Goal: Transaction & Acquisition: Purchase product/service

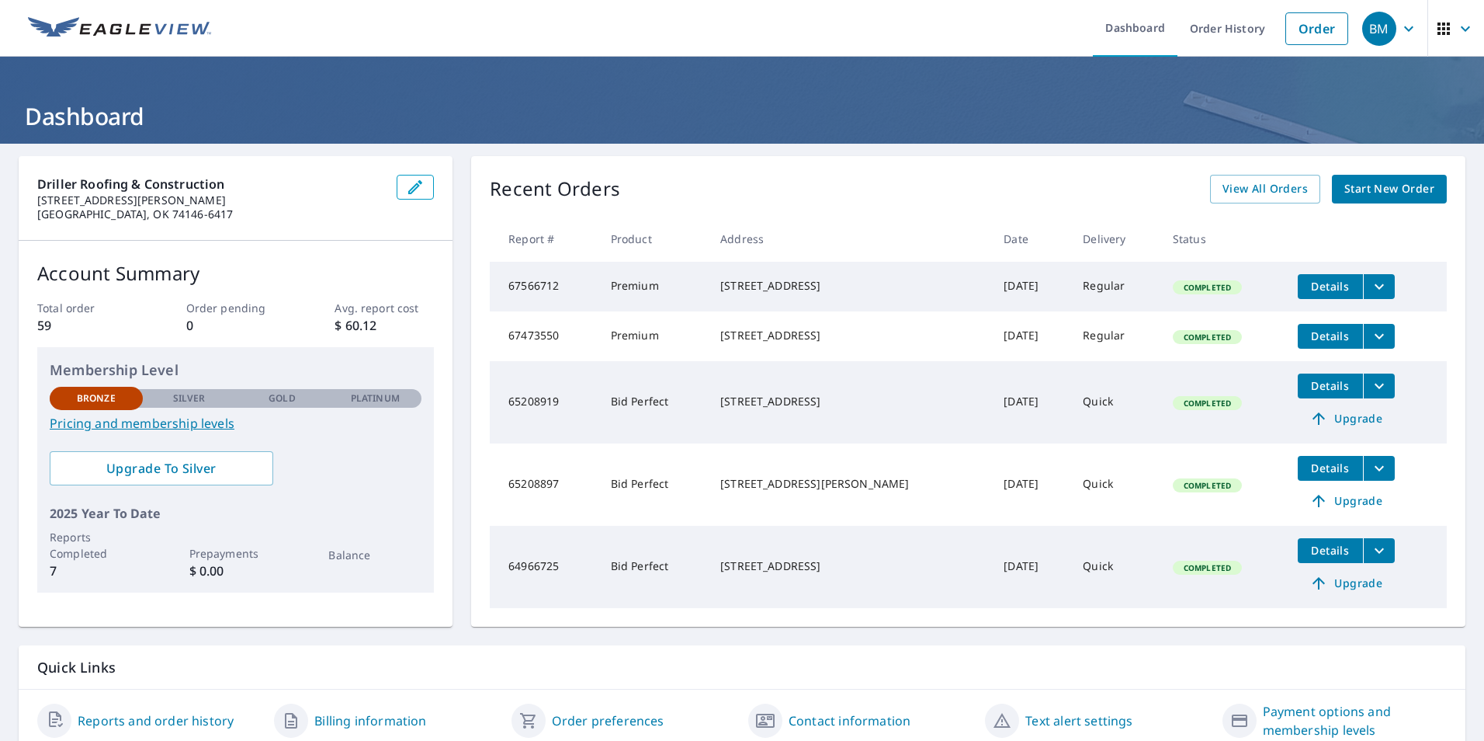
click at [1365, 191] on span "Start New Order" at bounding box center [1390, 188] width 90 height 19
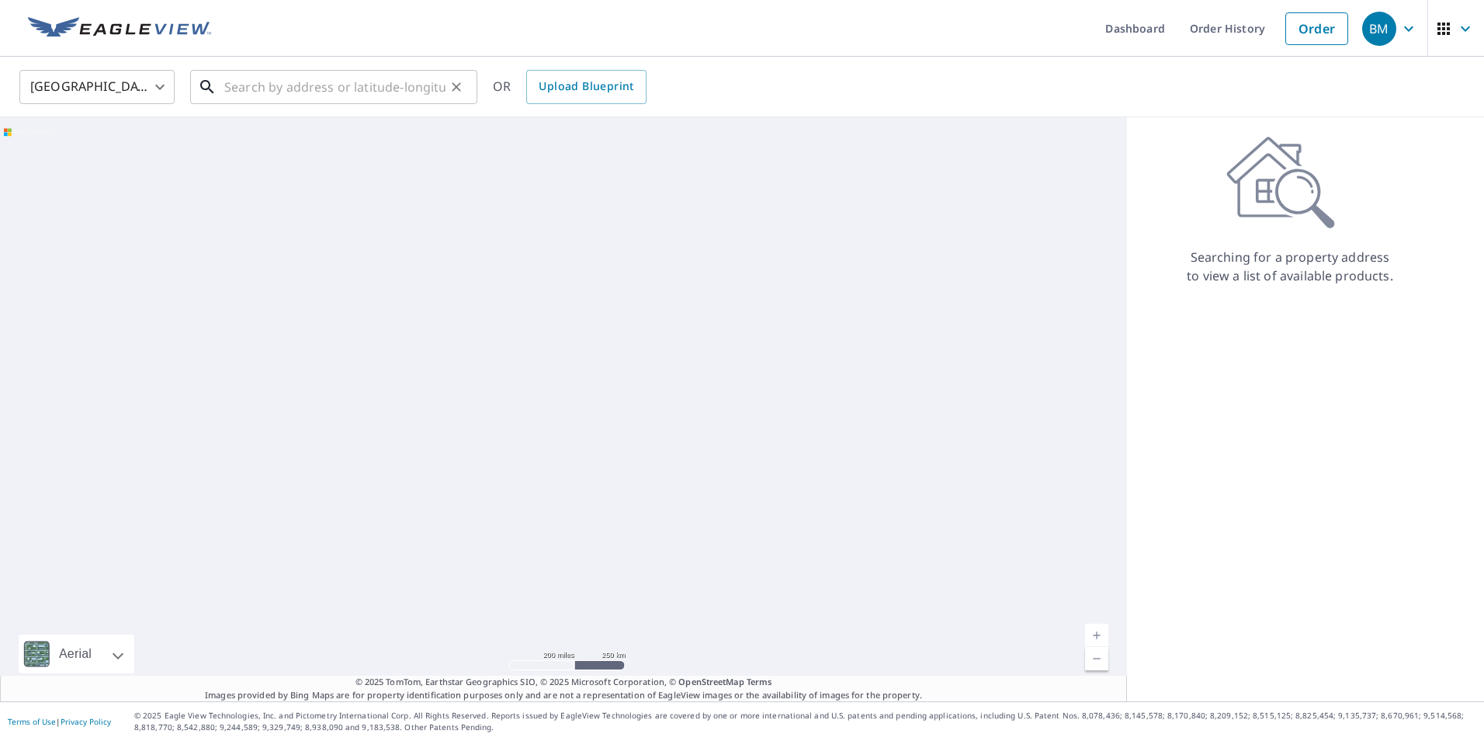
click at [298, 97] on input "text" at bounding box center [334, 86] width 221 height 43
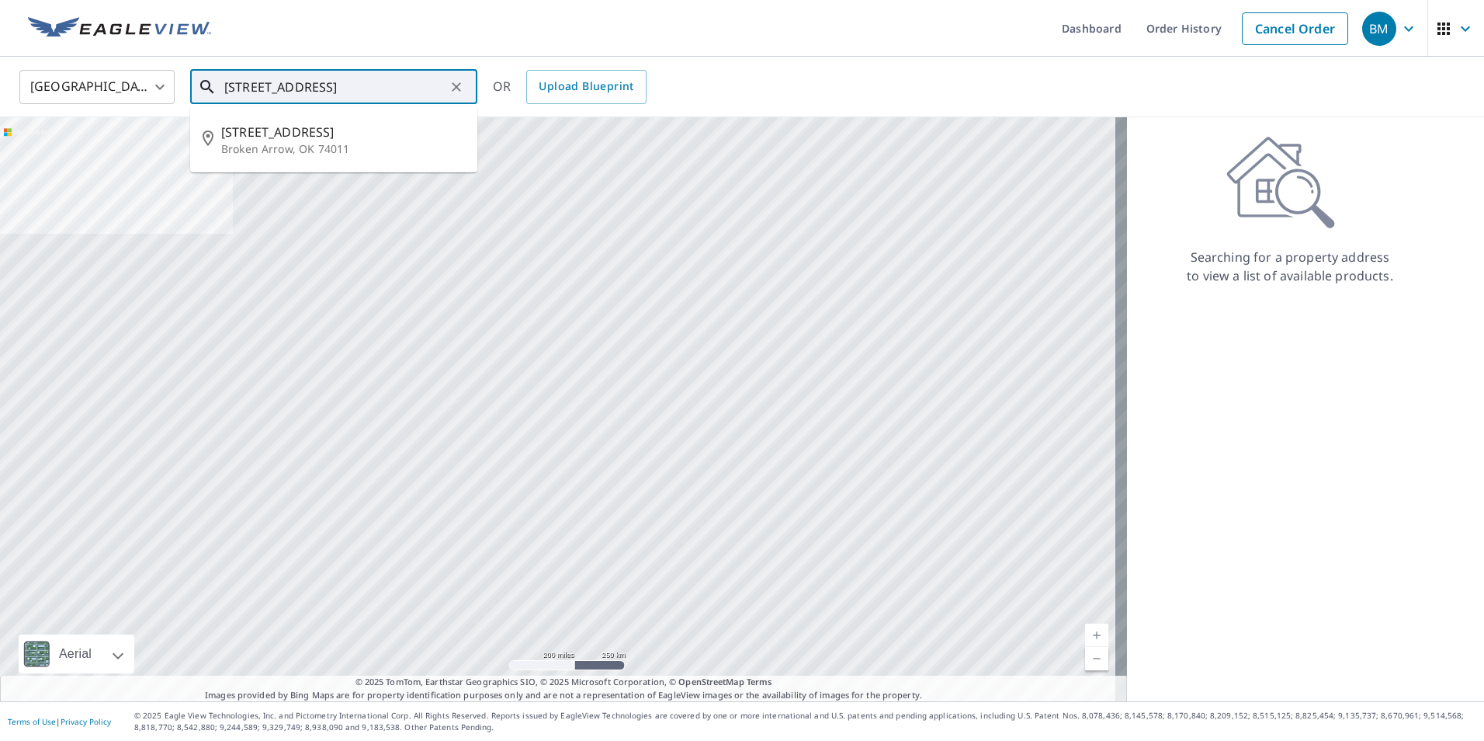
type input "[STREET_ADDRESS]"
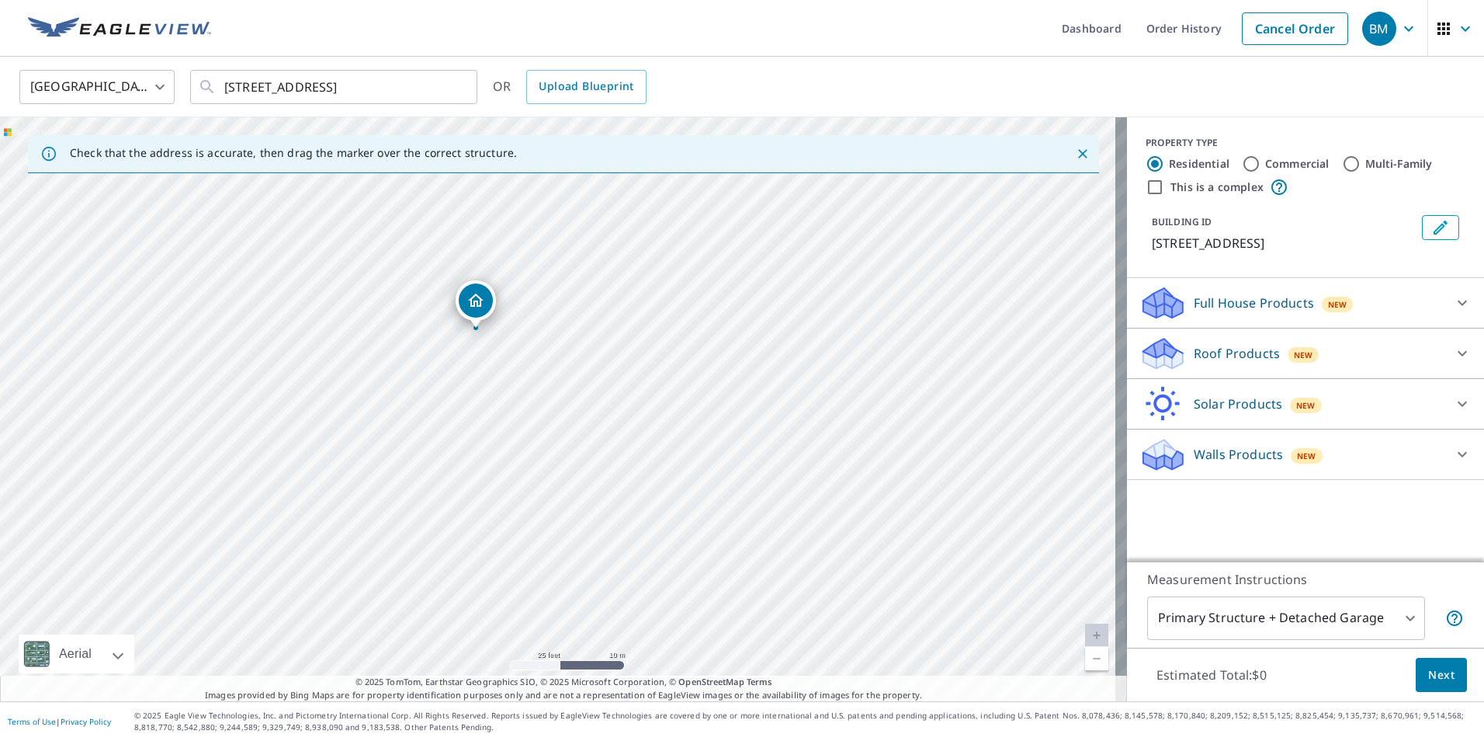
drag, startPoint x: 392, startPoint y: 389, endPoint x: 523, endPoint y: 415, distance: 133.1
click at [523, 415] on div "[STREET_ADDRESS]" at bounding box center [563, 409] width 1127 height 584
click at [491, 340] on icon "Dropped pin, building 1, Residential property, 4209 W Roanoke St Broken Arrow, …" at bounding box center [497, 340] width 16 height 13
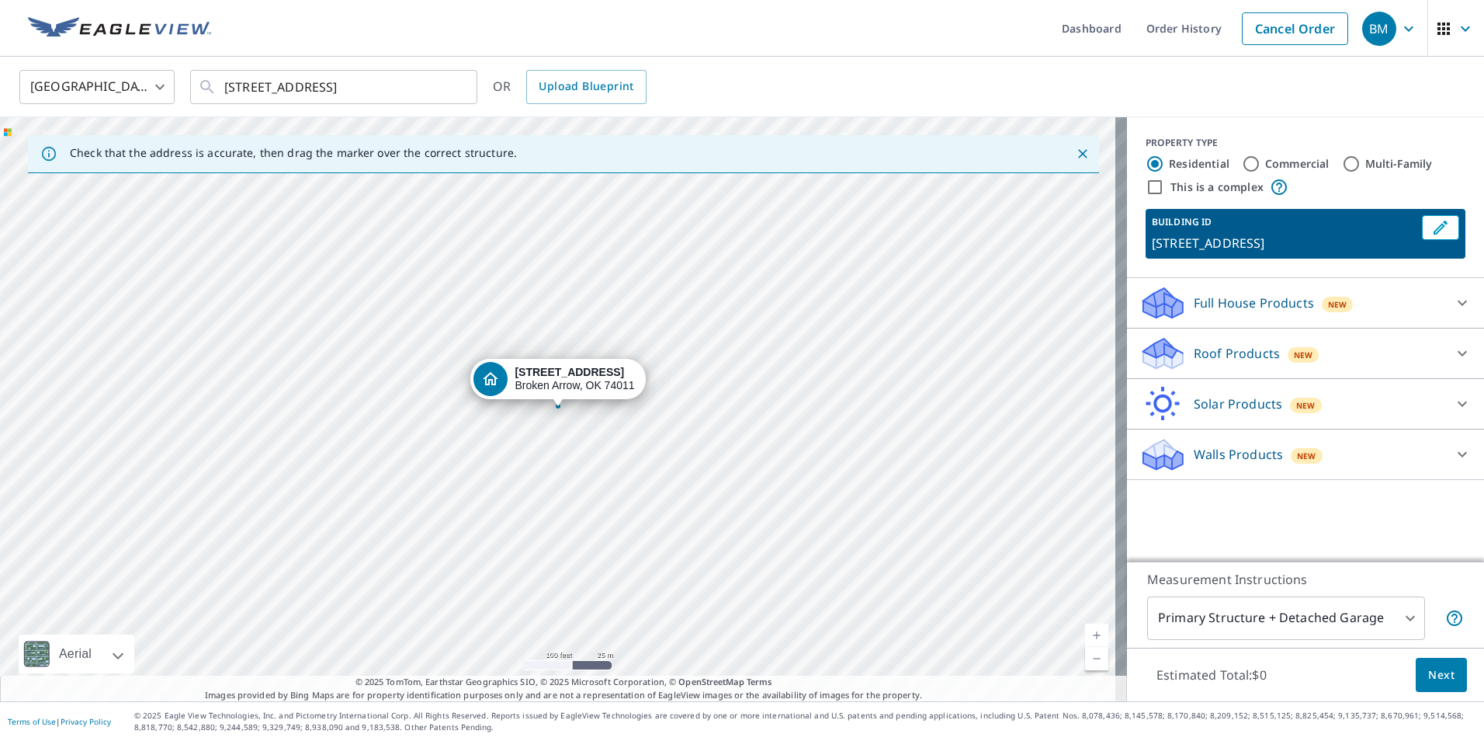
click at [1288, 242] on p "[STREET_ADDRESS]" at bounding box center [1284, 243] width 264 height 19
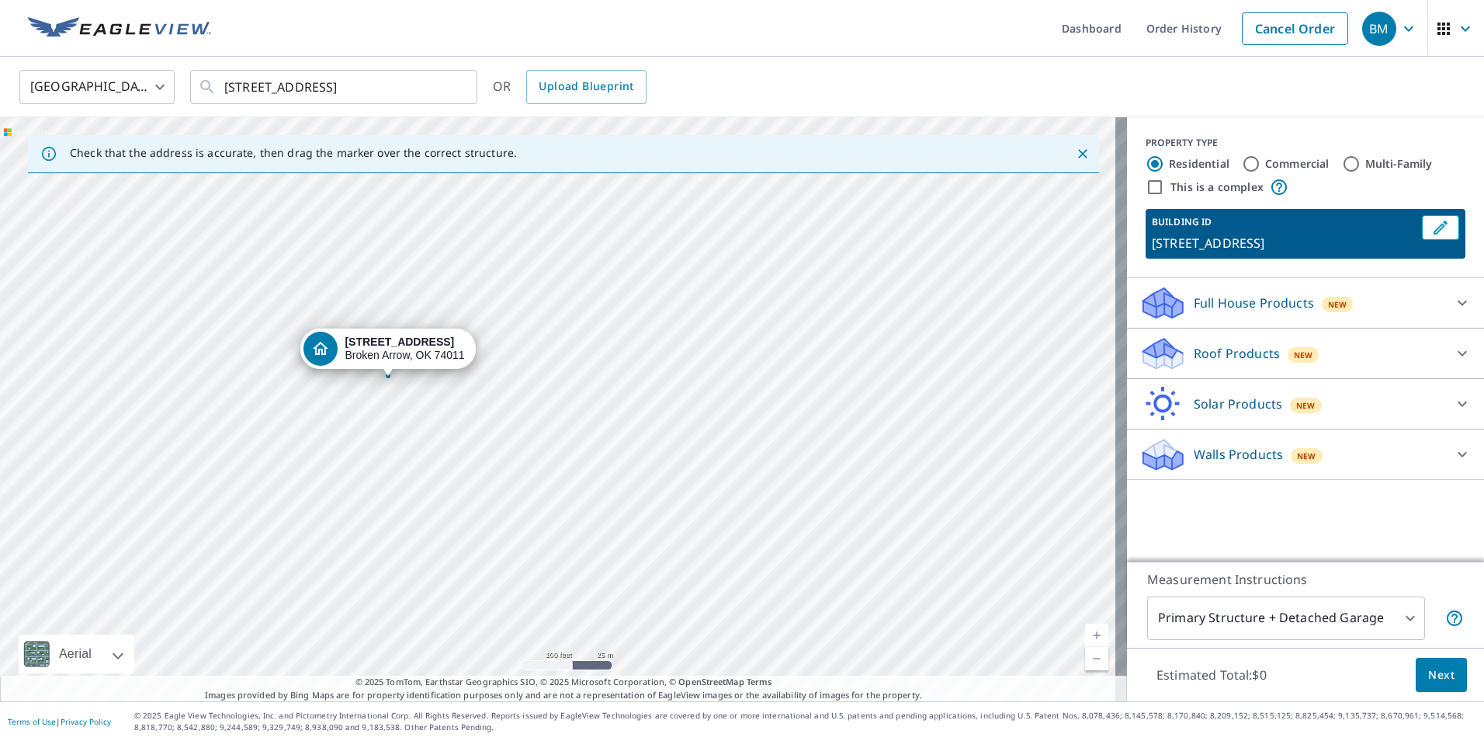
click at [1442, 683] on span "Next" at bounding box center [1442, 674] width 26 height 19
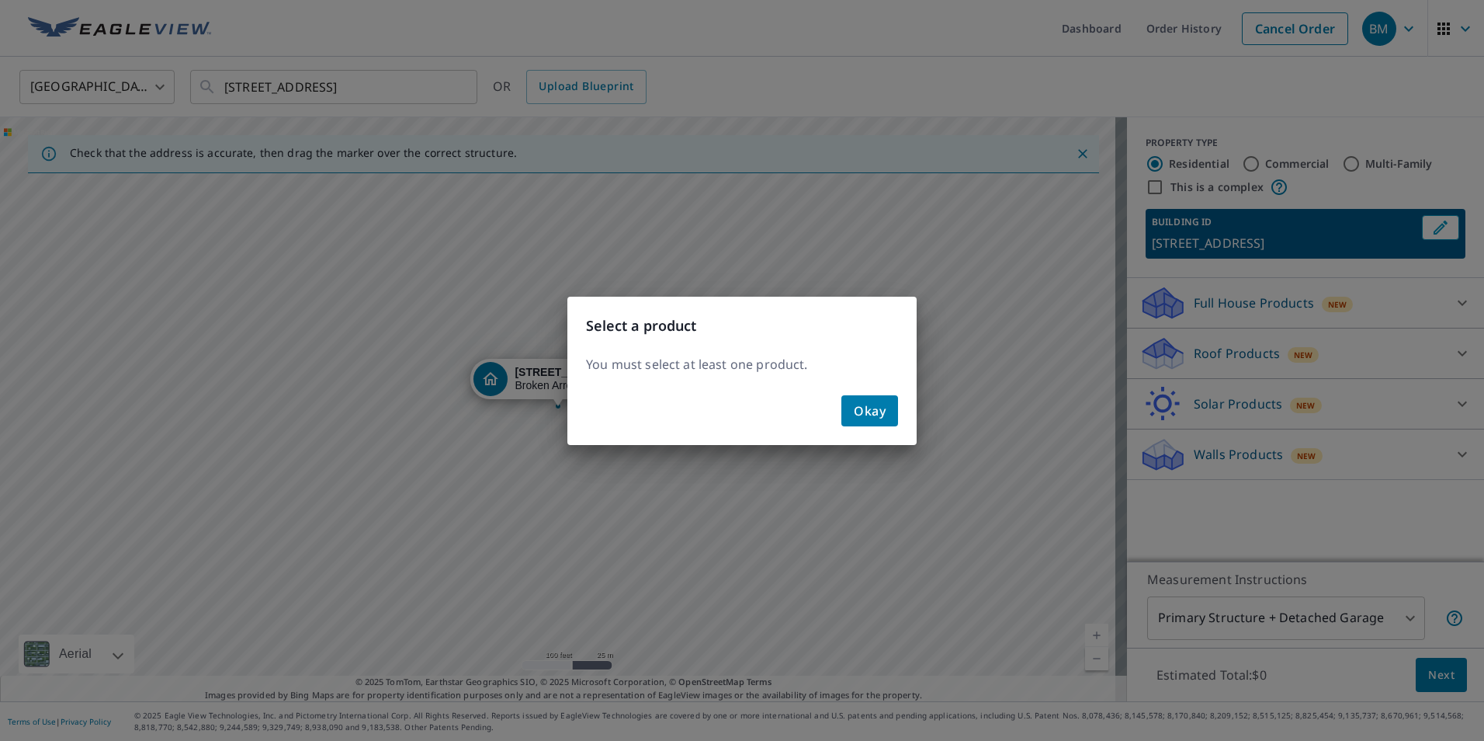
click at [874, 416] on span "Okay" at bounding box center [870, 411] width 32 height 22
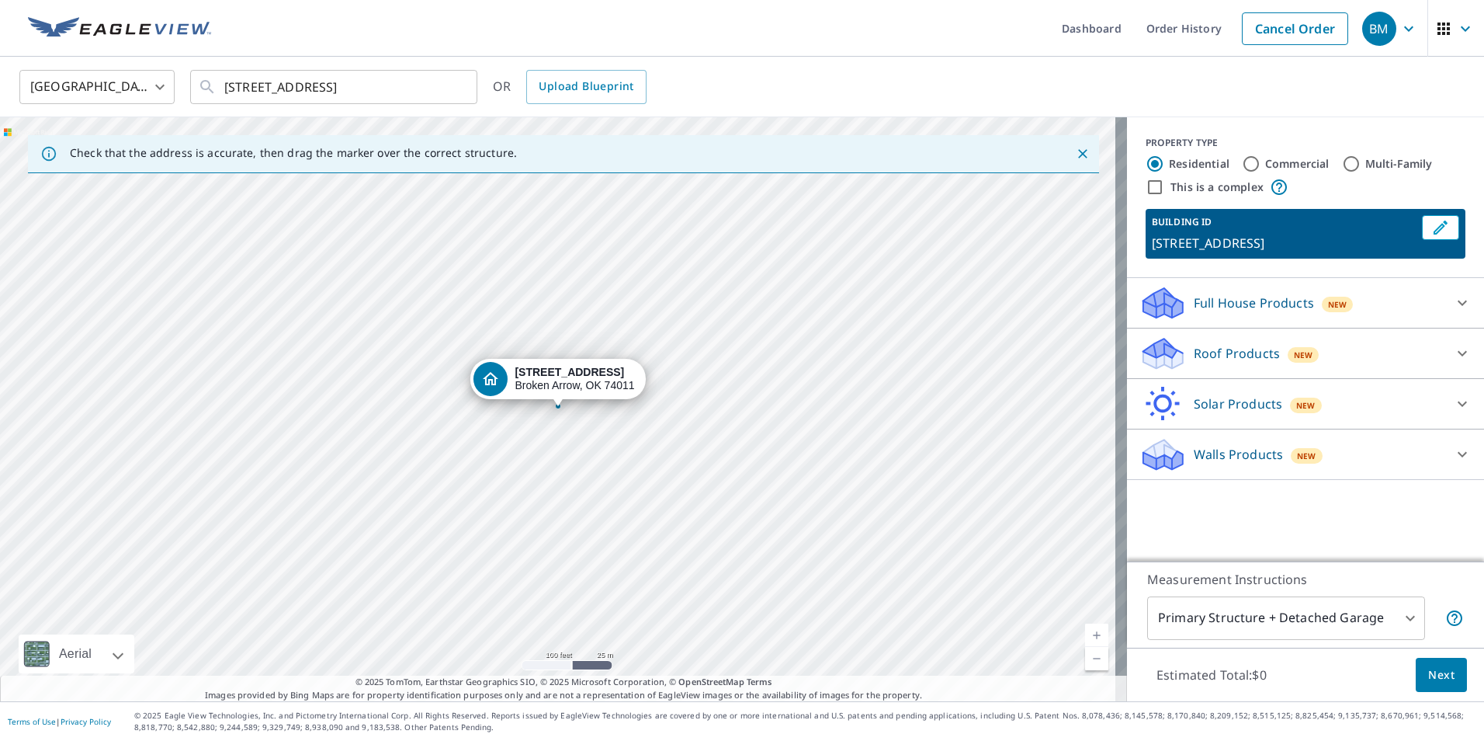
click at [1226, 363] on p "Roof Products" at bounding box center [1237, 353] width 86 height 19
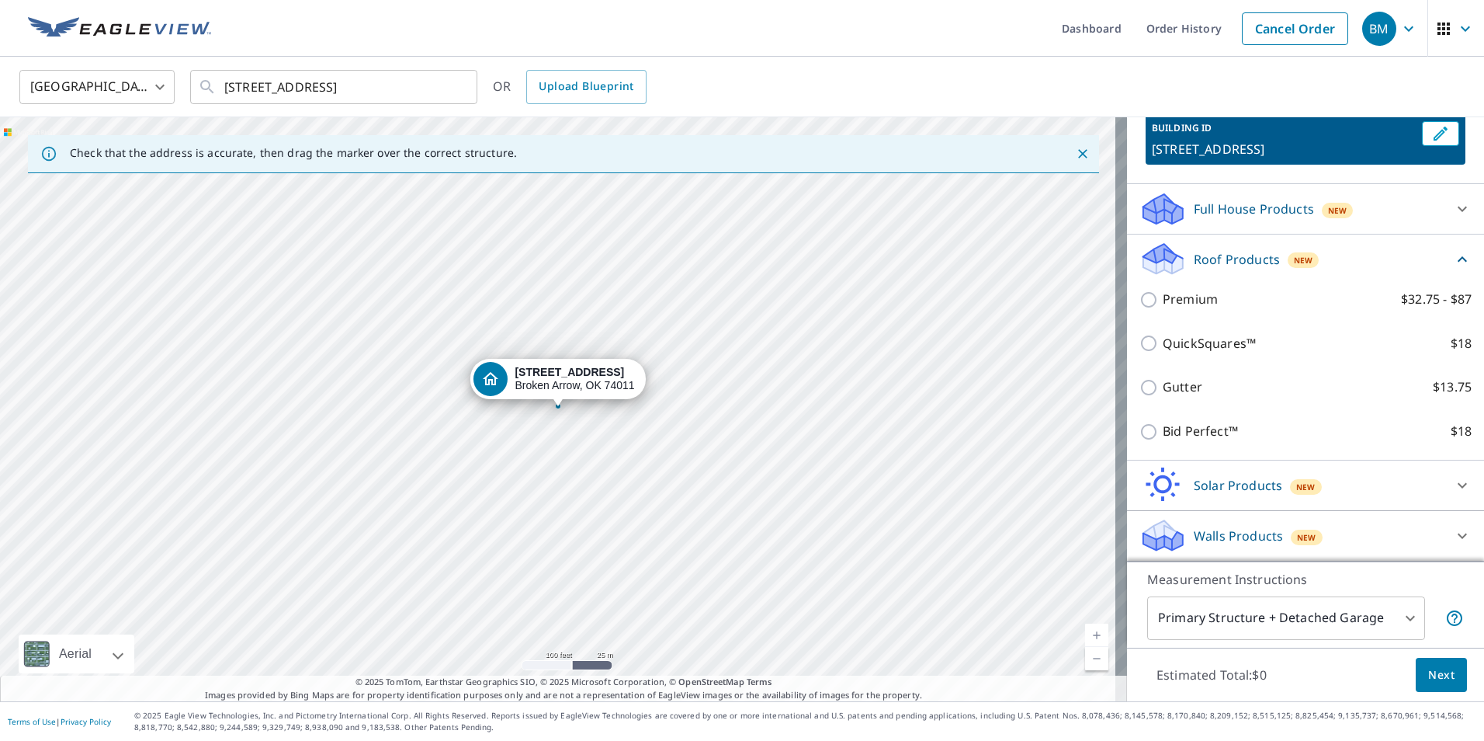
scroll to position [113, 0]
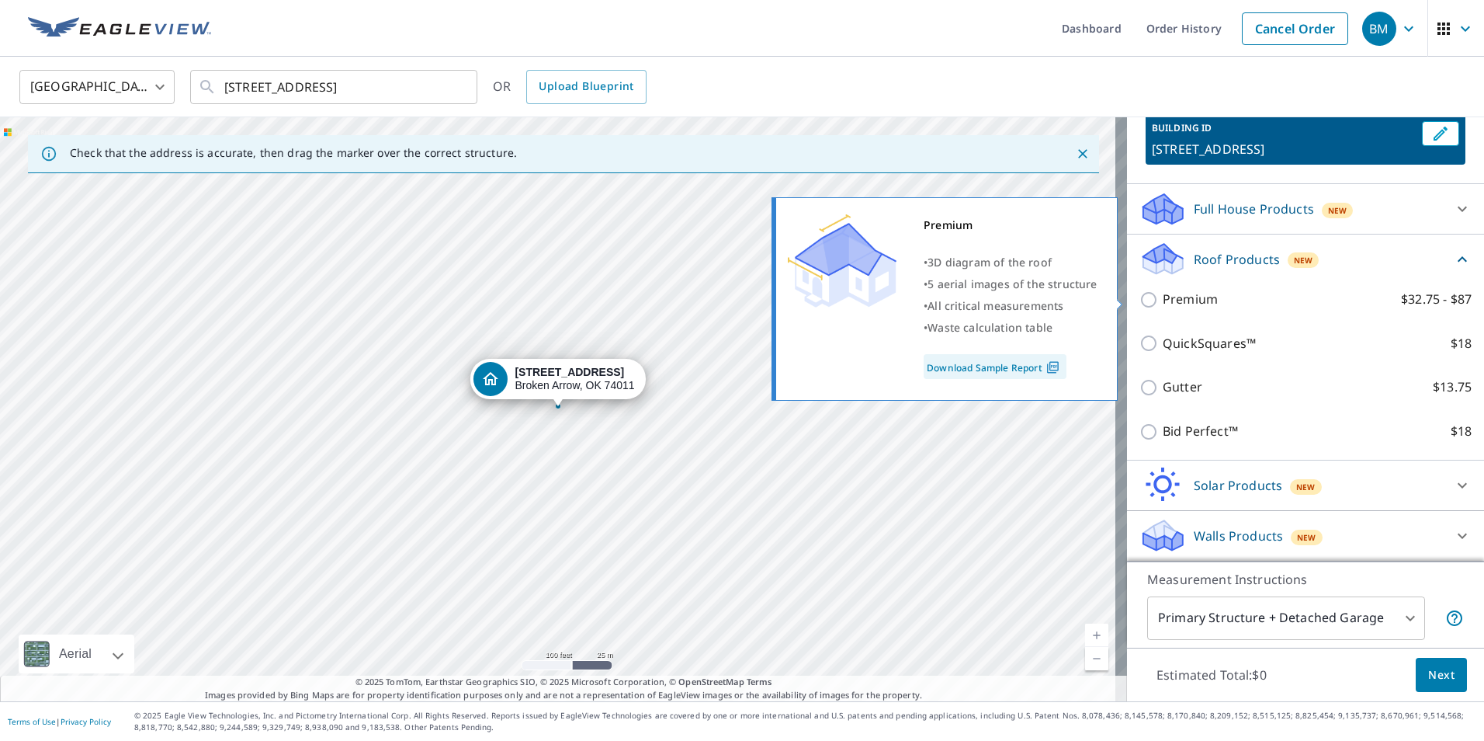
click at [1140, 302] on input "Premium $32.75 - $87" at bounding box center [1151, 299] width 23 height 19
checkbox input "true"
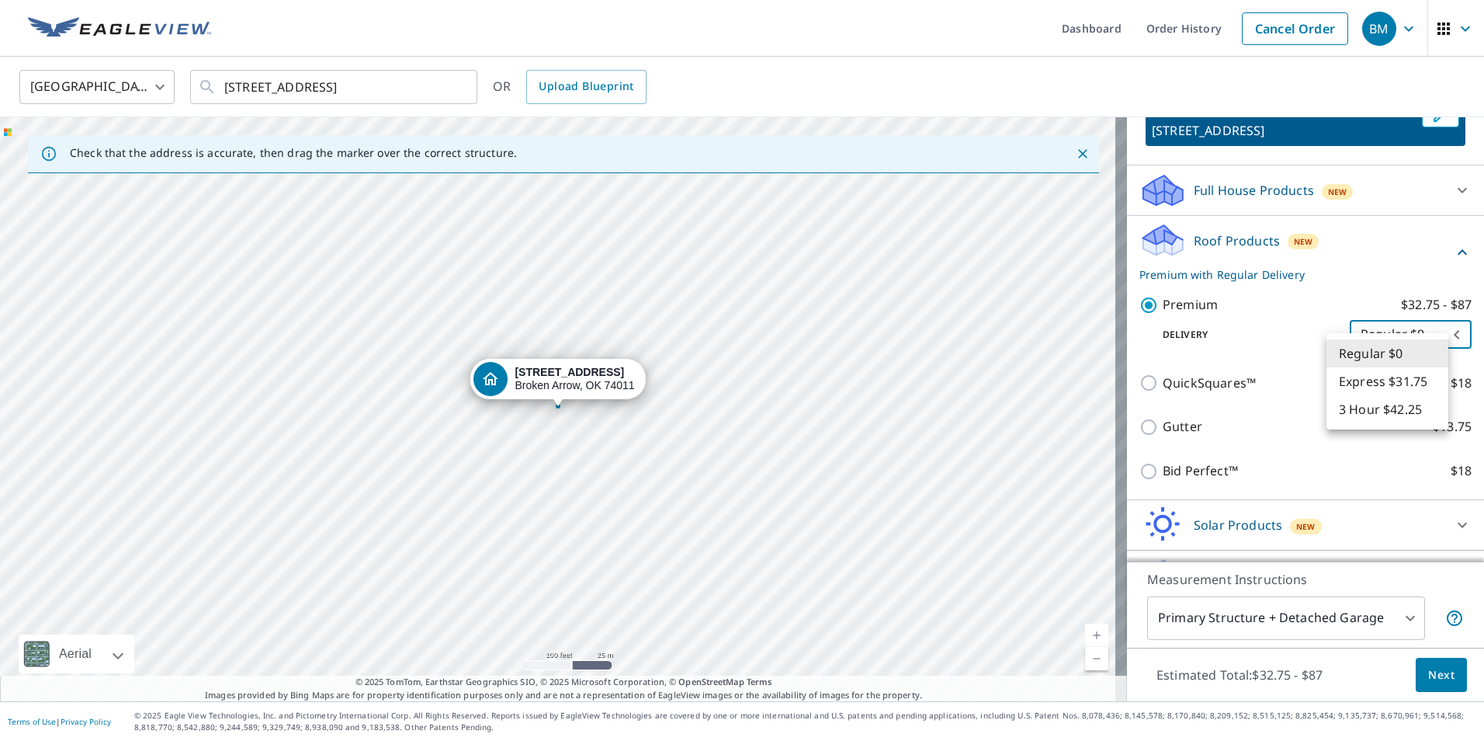
click at [1427, 360] on body "BM BM Dashboard Order History Cancel Order BM [GEOGRAPHIC_DATA] [GEOGRAPHIC_DAT…" at bounding box center [742, 370] width 1484 height 741
click at [1424, 348] on li "Regular $0" at bounding box center [1388, 353] width 122 height 28
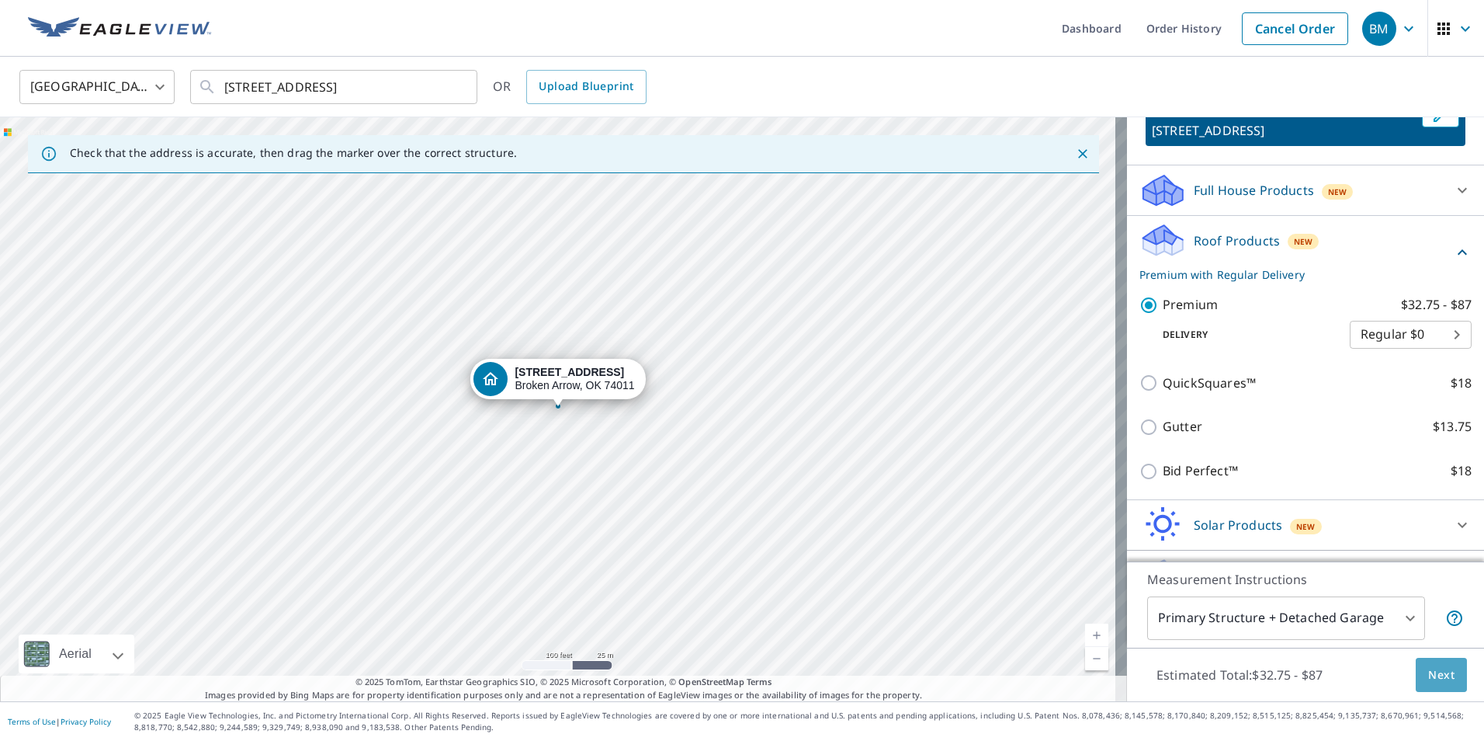
click at [1434, 675] on span "Next" at bounding box center [1442, 674] width 26 height 19
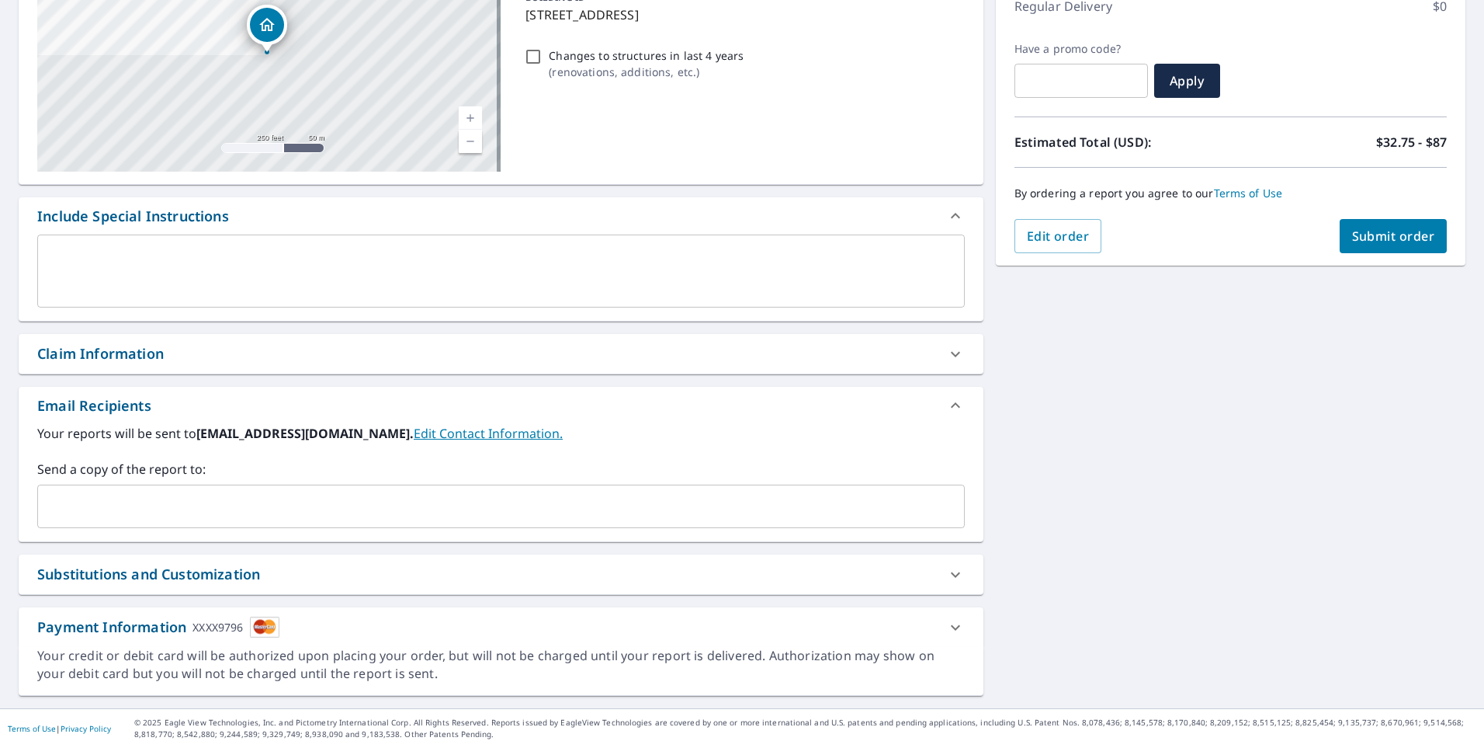
scroll to position [237, 0]
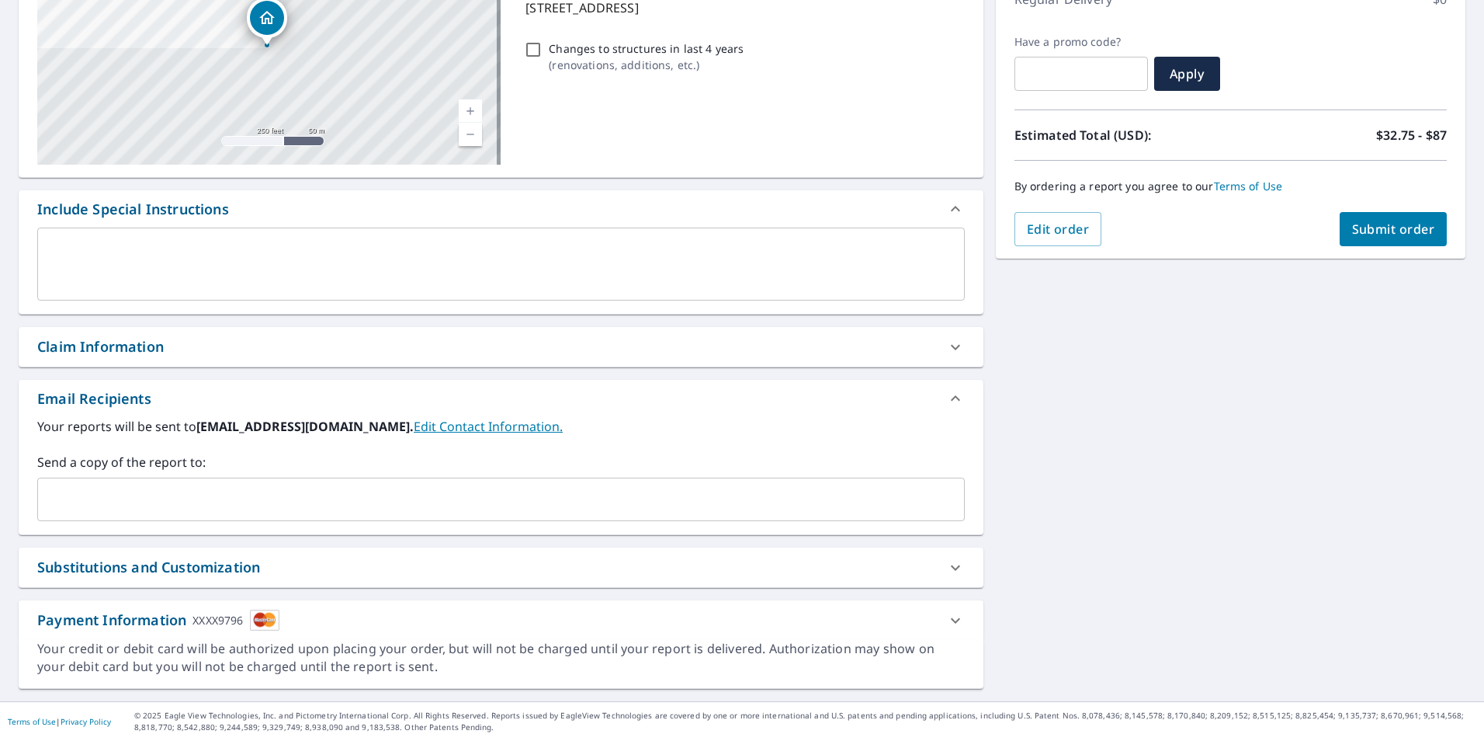
click at [422, 427] on link "Edit Contact Information." at bounding box center [488, 426] width 149 height 17
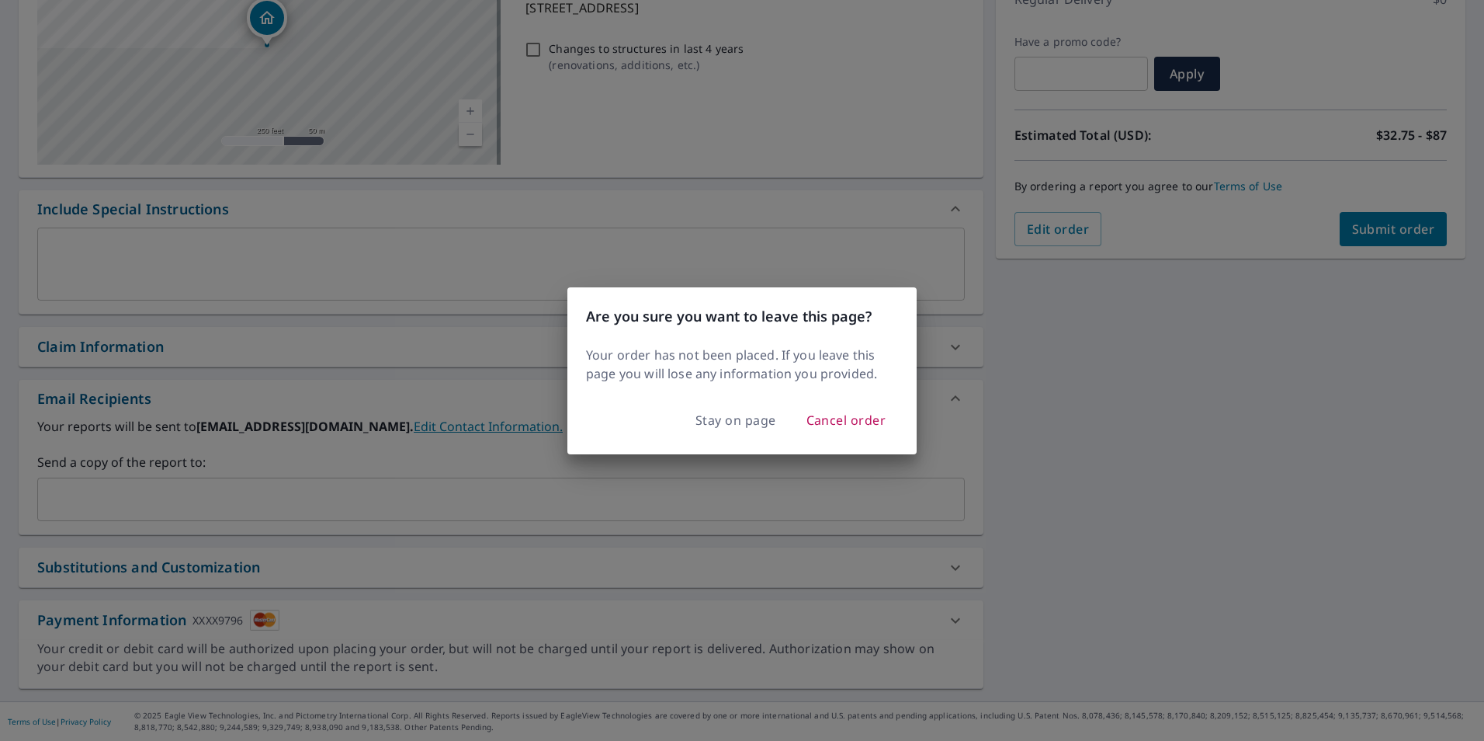
click at [512, 404] on div "Are you sure you want to leave this page? Your order has not been placed. If yo…" at bounding box center [742, 370] width 1484 height 741
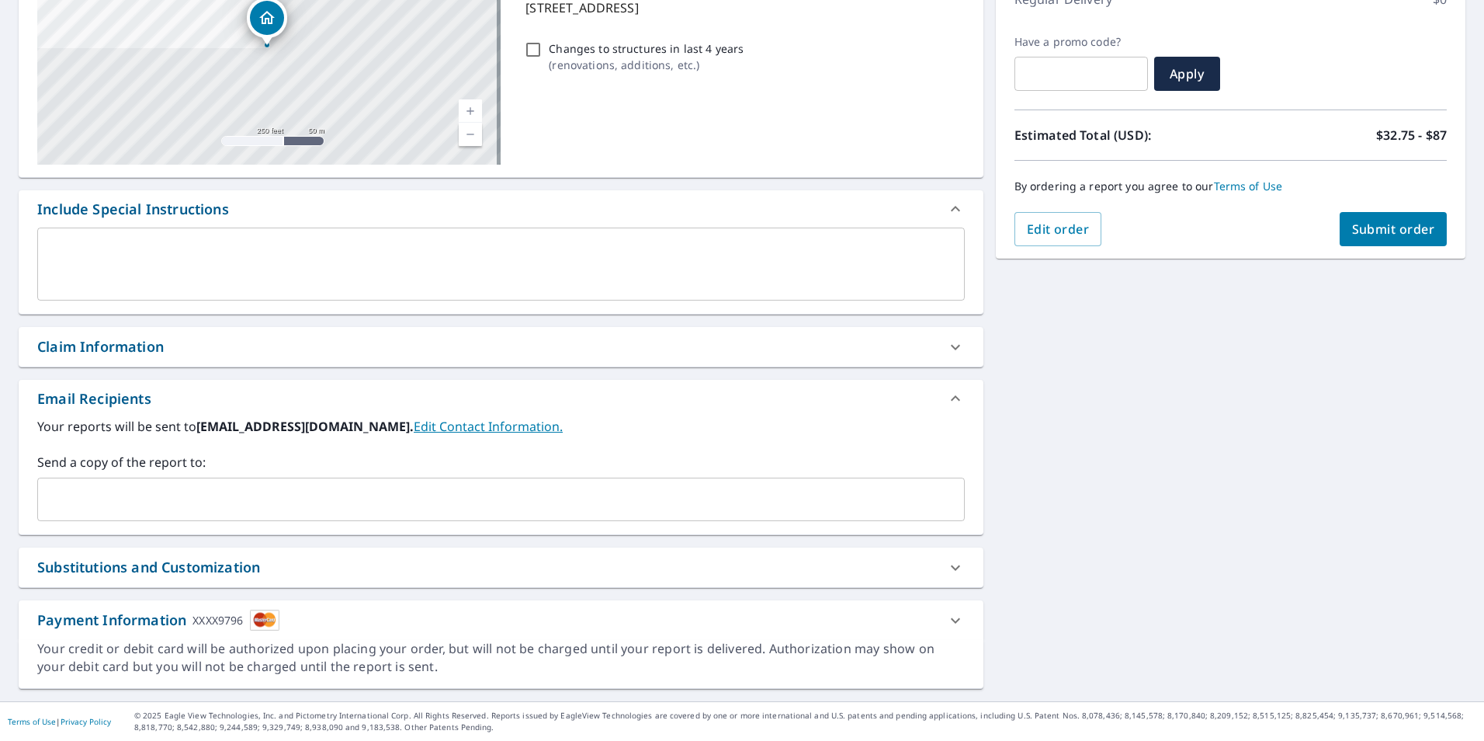
click at [99, 491] on input "text" at bounding box center [489, 499] width 891 height 30
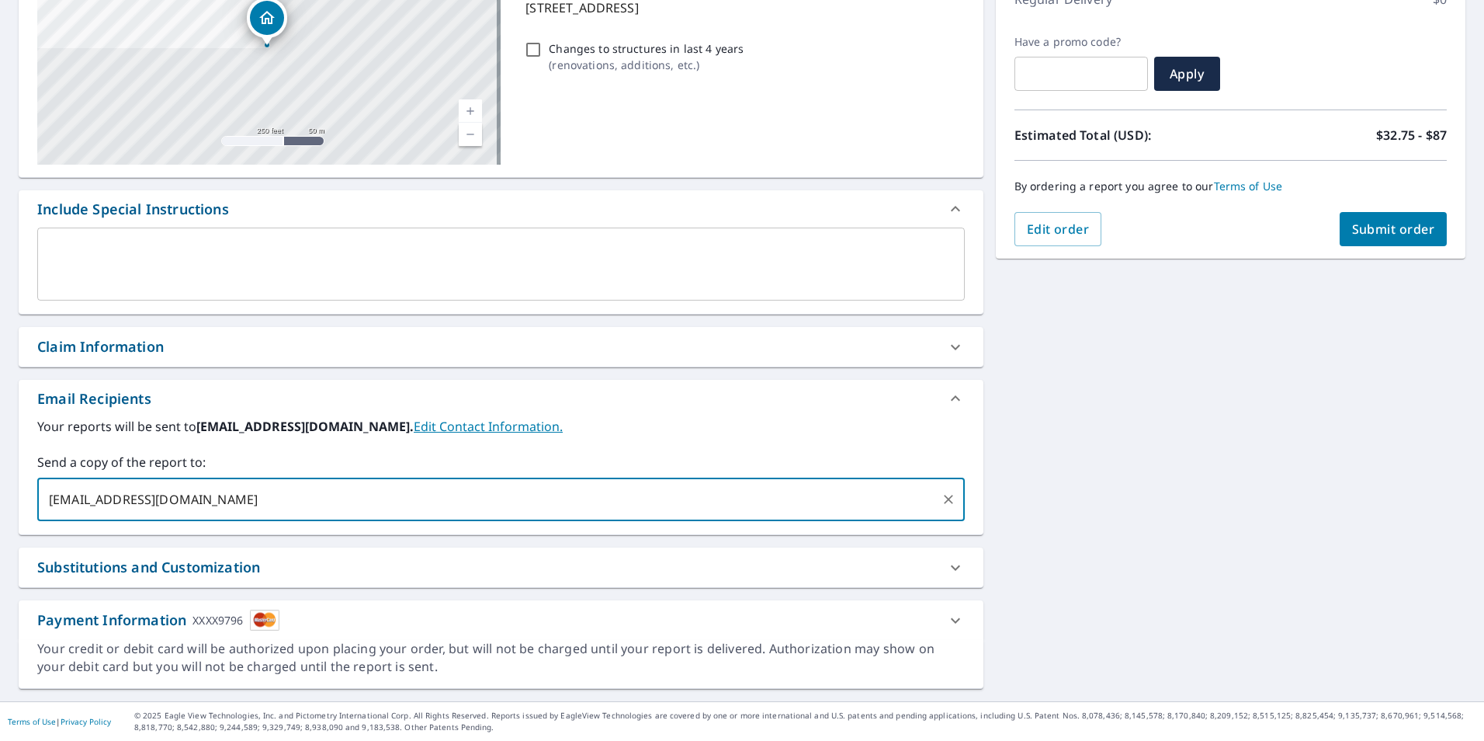
type input "[EMAIL_ADDRESS][DOMAIN_NAME]"
click at [1371, 226] on span "Submit order" at bounding box center [1393, 228] width 83 height 17
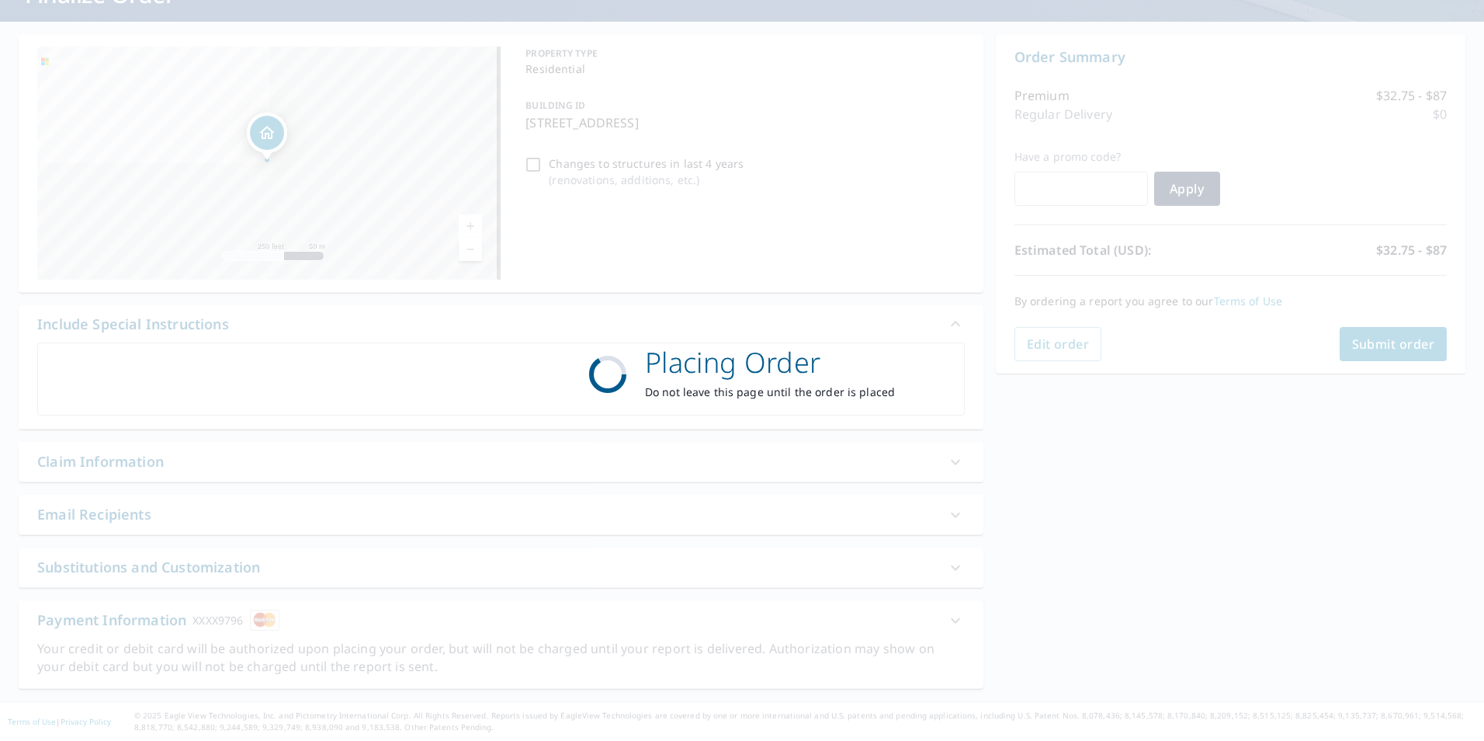
scroll to position [122, 0]
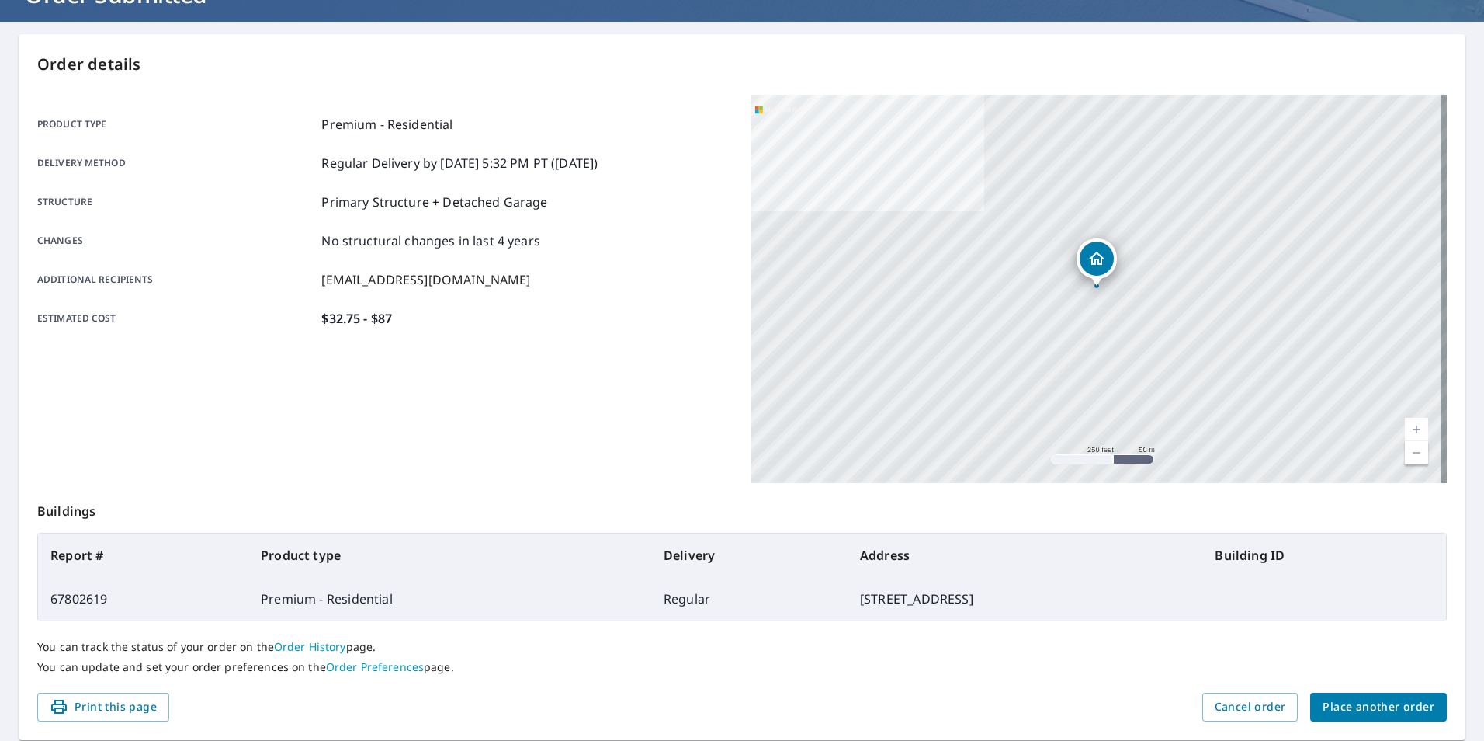
scroll to position [173, 0]
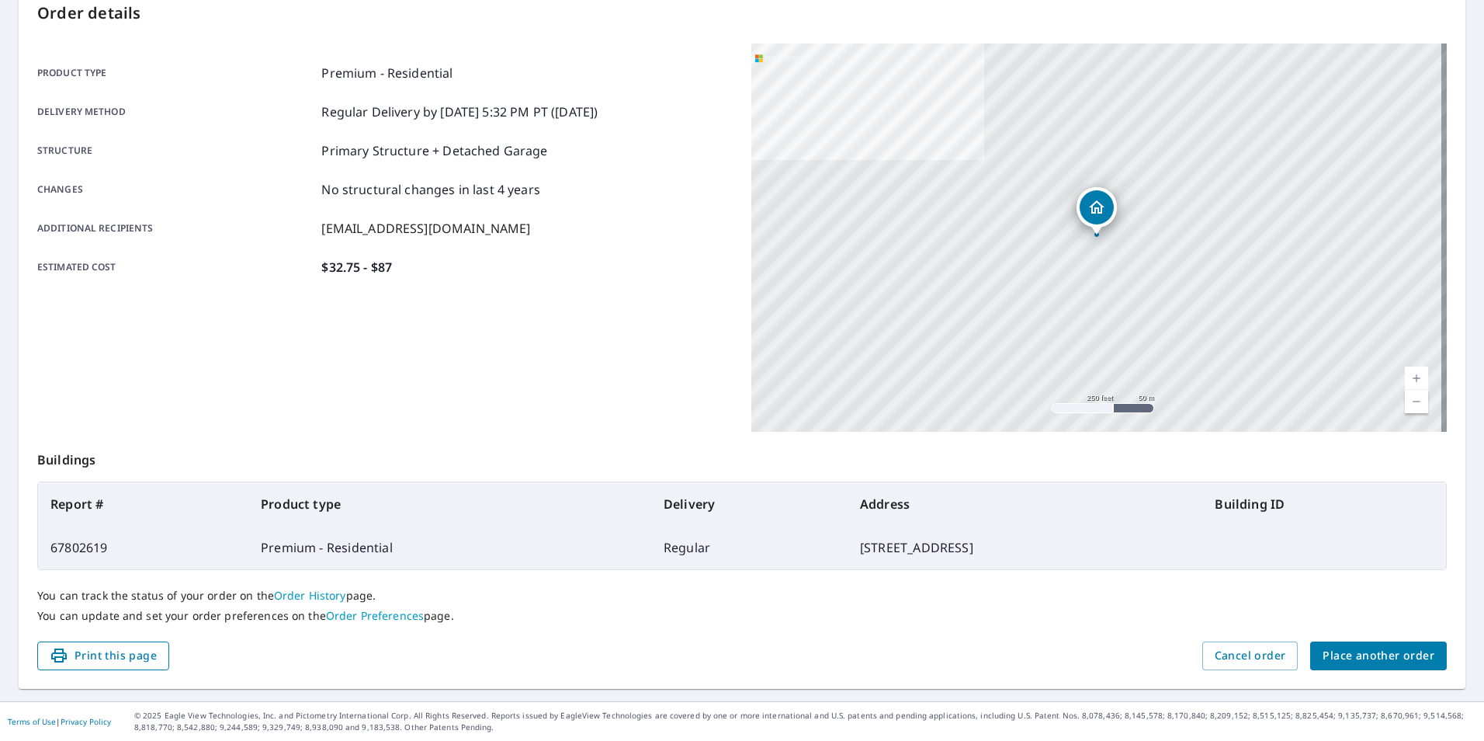
click at [142, 663] on span "Print this page" at bounding box center [103, 655] width 107 height 19
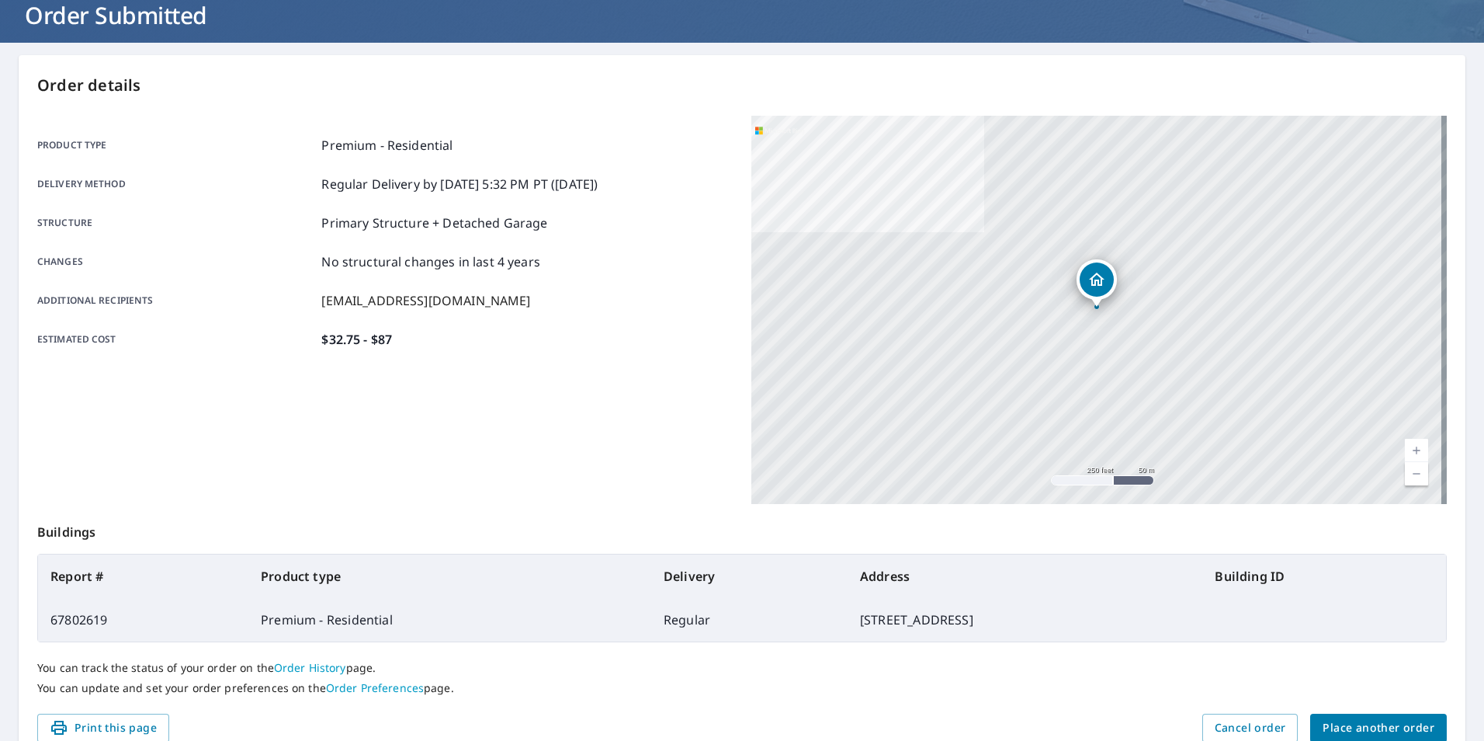
scroll to position [0, 0]
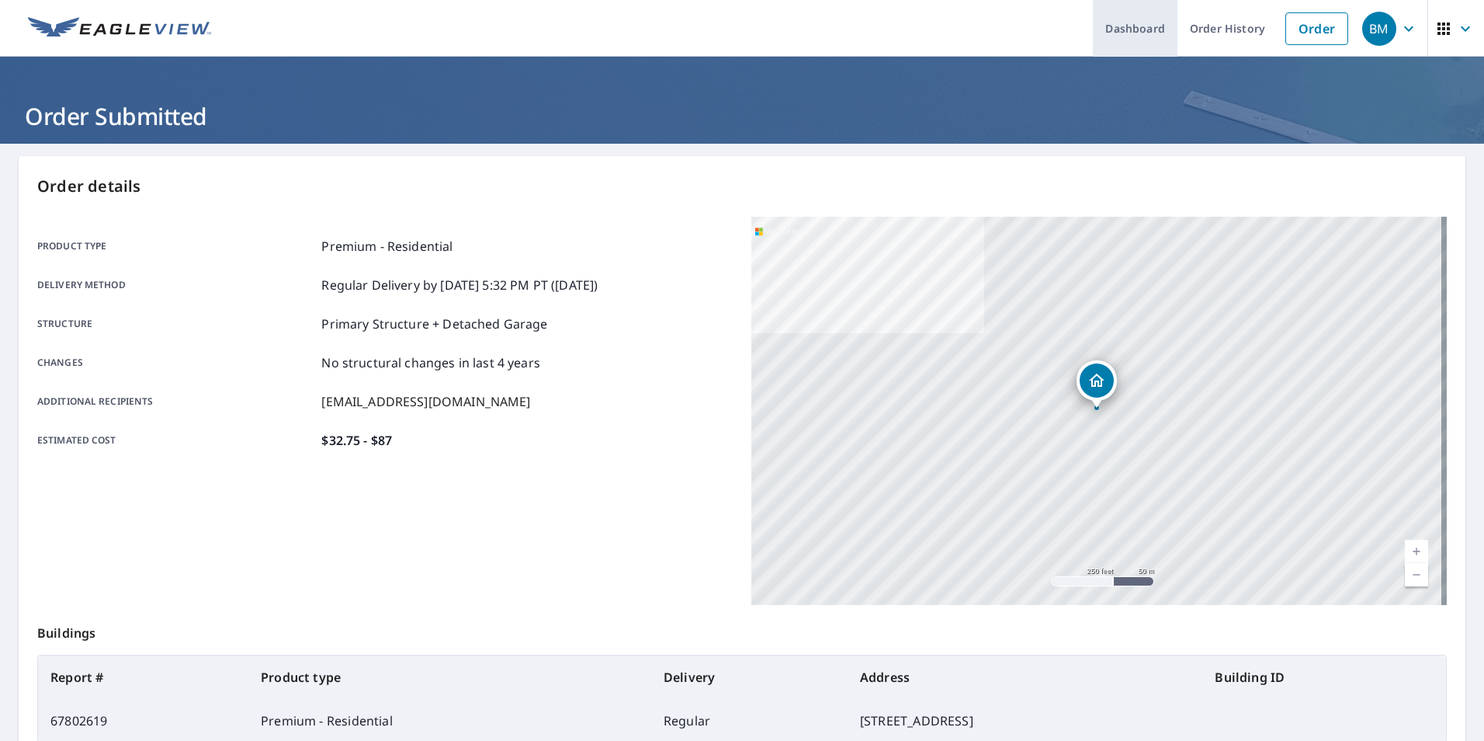
click at [1151, 33] on link "Dashboard" at bounding box center [1135, 28] width 85 height 57
